Goal: Navigation & Orientation: Find specific page/section

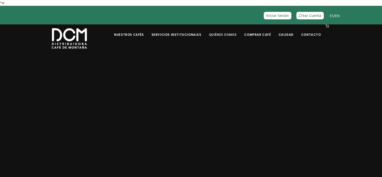
click at [238, 34] on link "Quiénes Somos" at bounding box center [223, 31] width 34 height 12
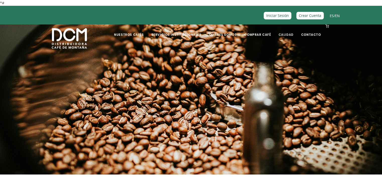
click at [284, 35] on link "Calidad" at bounding box center [285, 31] width 21 height 12
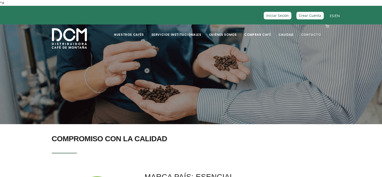
click at [310, 32] on link "Contacto" at bounding box center [311, 31] width 26 height 12
